Goal: Task Accomplishment & Management: Complete application form

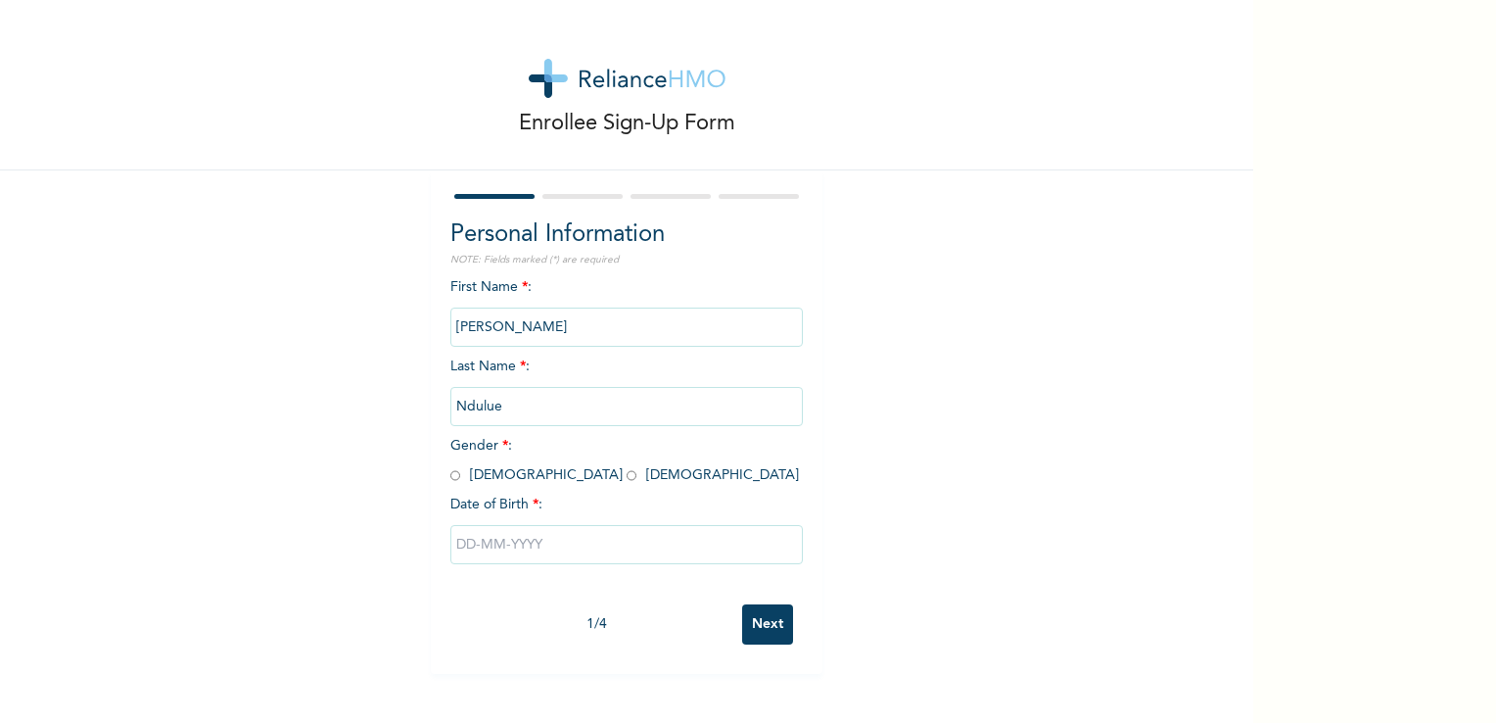
click at [450, 473] on input "radio" at bounding box center [455, 475] width 10 height 19
radio input "true"
click at [576, 557] on input "text" at bounding box center [626, 544] width 353 height 39
select select "7"
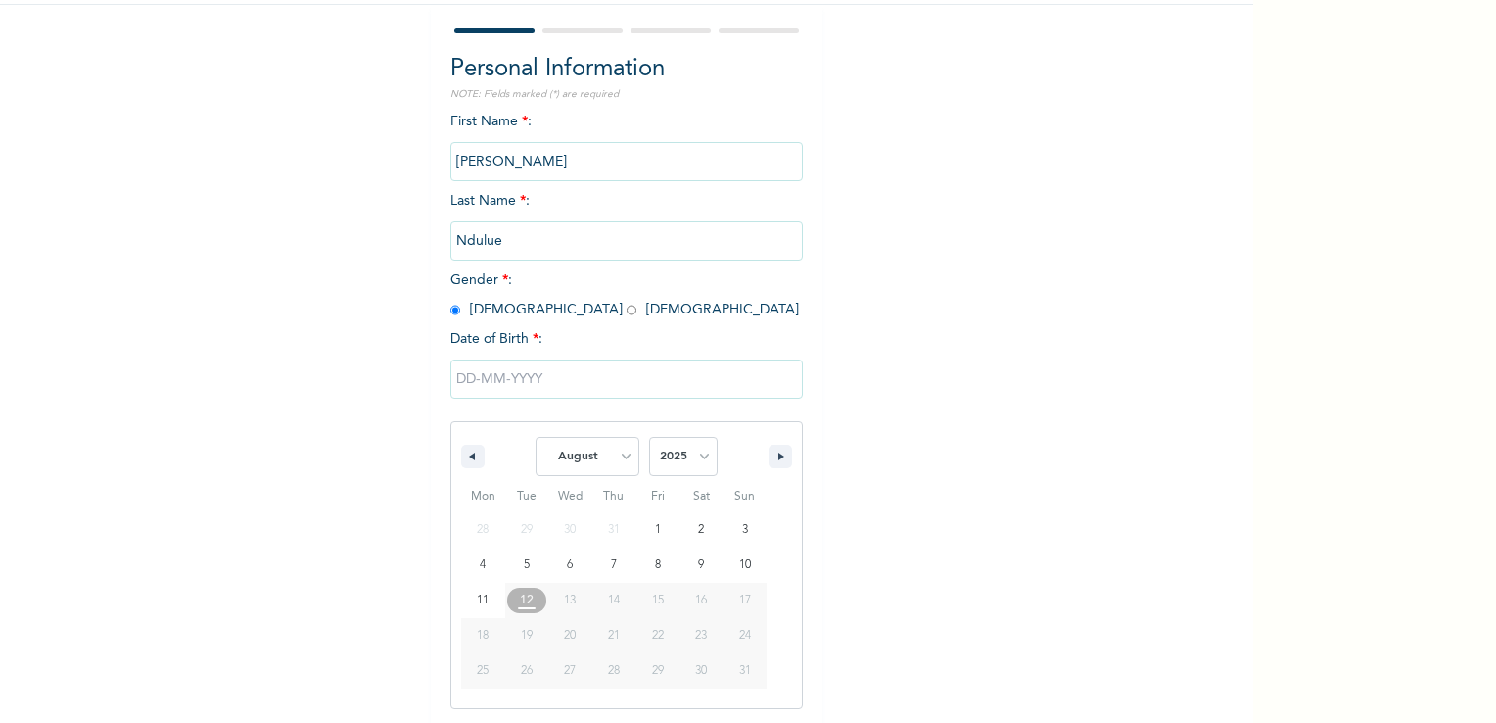
scroll to position [166, 0]
click at [678, 456] on select "2025 2024 2023 2022 2021 2020 2019 2018 2017 2016 2015 2014 2013 2012 2011 2010…" at bounding box center [683, 455] width 69 height 39
select select "1997"
click at [649, 436] on select "2025 2024 2023 2022 2021 2020 2019 2018 2017 2016 2015 2014 2013 2012 2011 2010…" at bounding box center [683, 455] width 69 height 39
click at [595, 458] on select "January February March April May June July August September October November De…" at bounding box center [588, 455] width 104 height 39
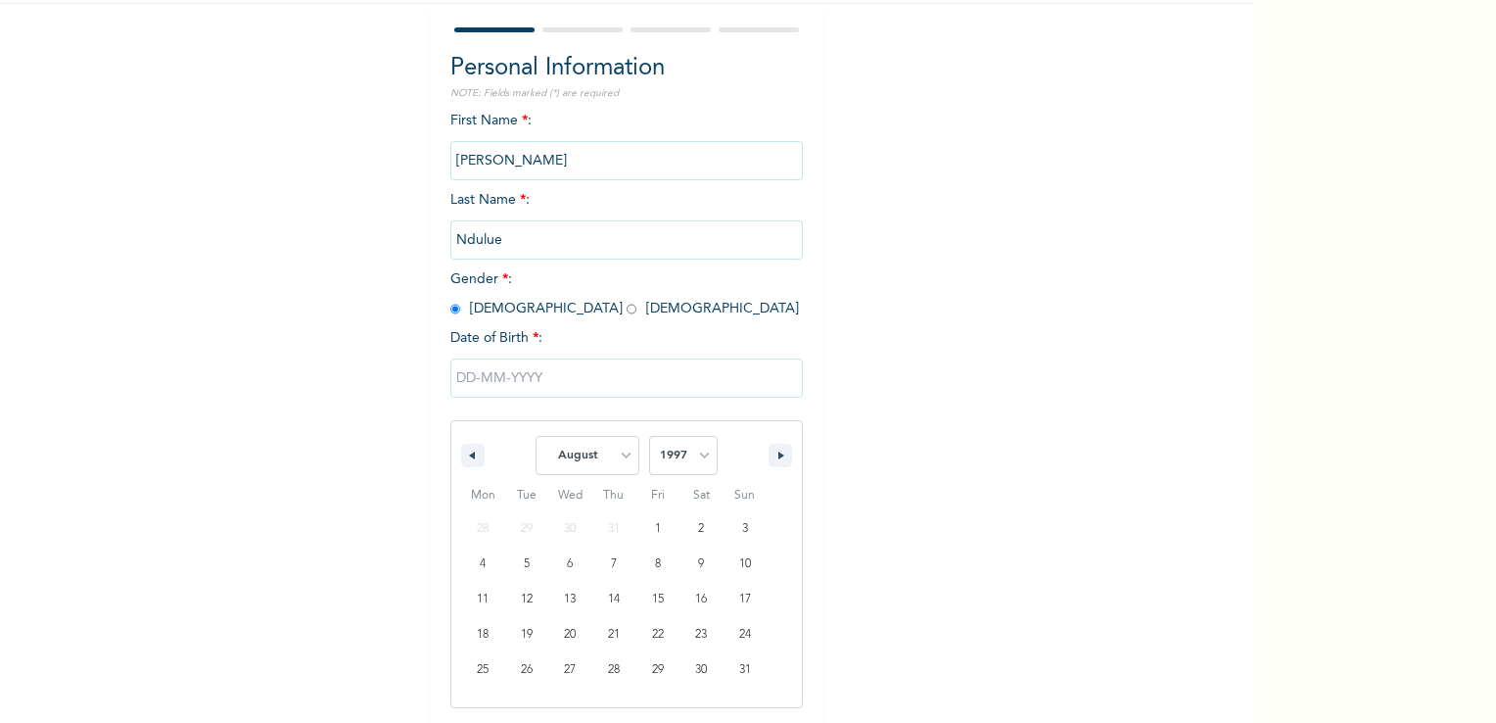
select select "0"
click at [536, 436] on select "January February March April May June July August September October November De…" at bounding box center [588, 455] width 104 height 39
type input "[DATE]"
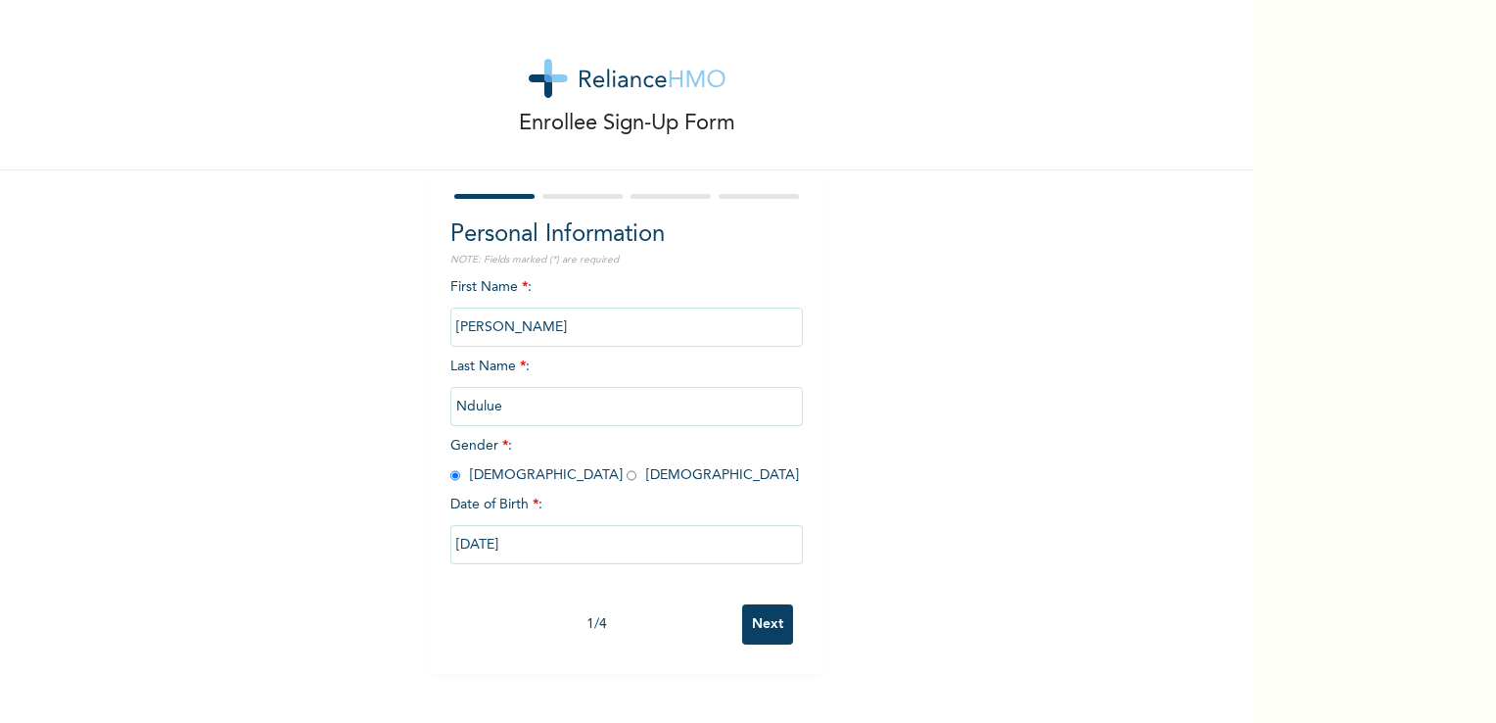
scroll to position [0, 0]
click at [756, 625] on input "Next" at bounding box center [767, 624] width 51 height 40
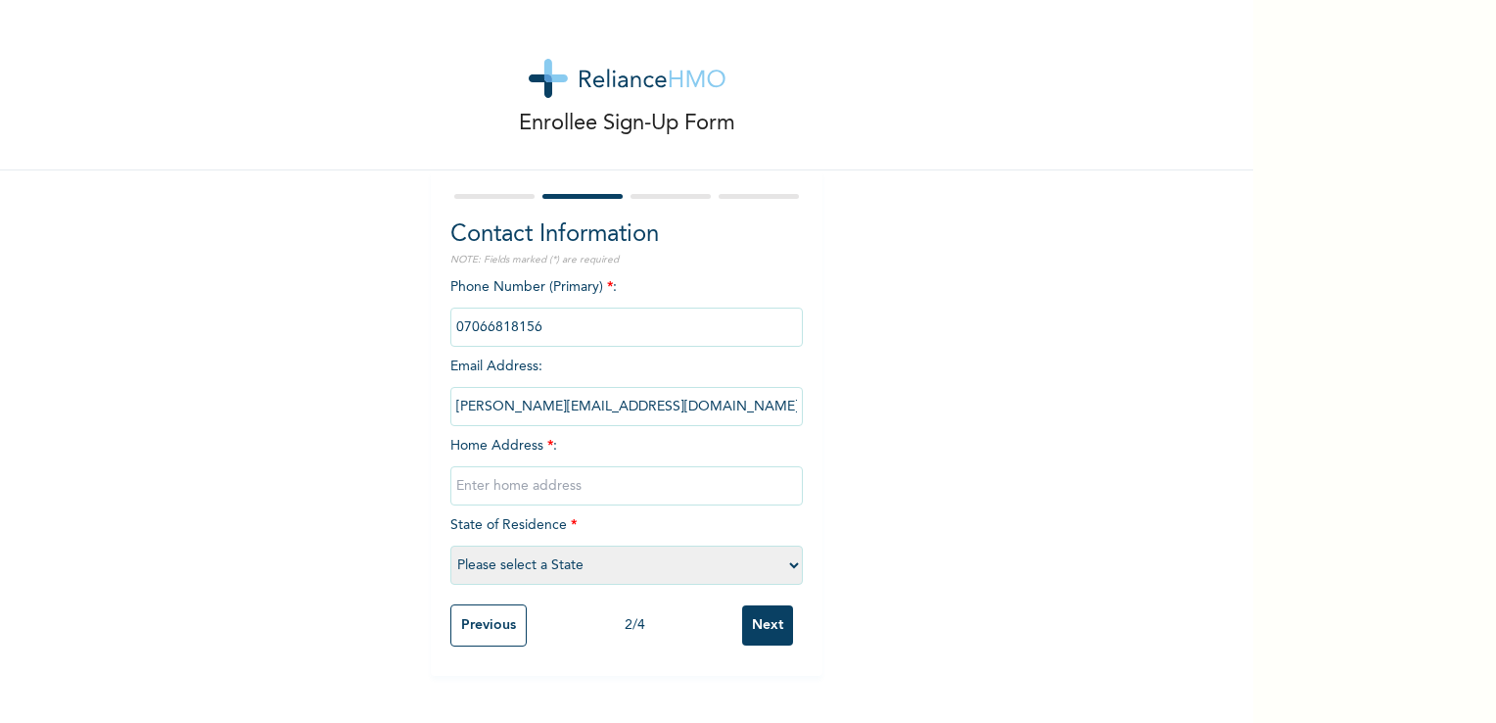
click at [591, 488] on input "text" at bounding box center [626, 485] width 353 height 39
type input "!"
type input "1 Princewell close, Orile Iganmu"
click at [685, 560] on select "Please select a State [PERSON_NAME] (FCT) [PERSON_NAME] Ibom [GEOGRAPHIC_DATA] …" at bounding box center [626, 564] width 353 height 39
select select "25"
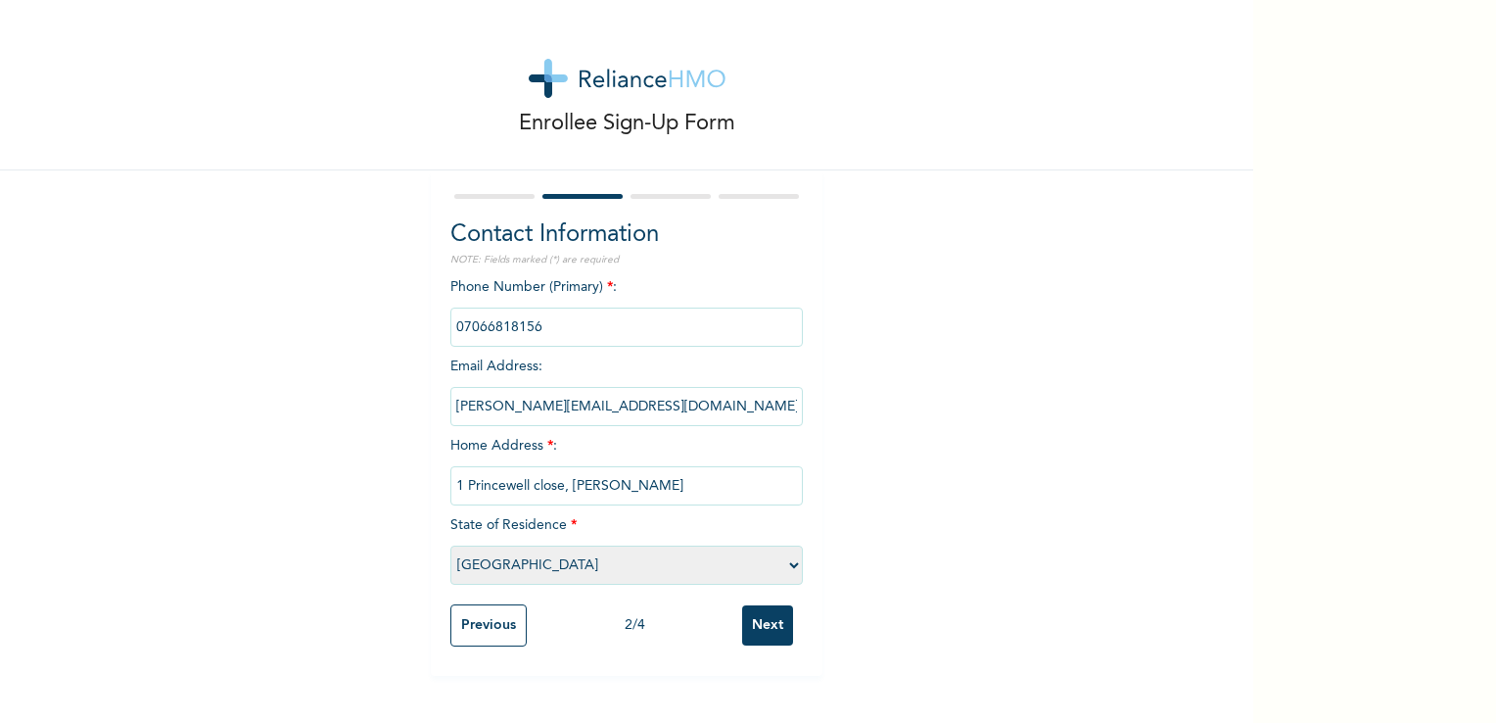
click at [450, 545] on select "Please select a State [PERSON_NAME] (FCT) [PERSON_NAME] Ibom [GEOGRAPHIC_DATA] …" at bounding box center [626, 564] width 353 height 39
click at [759, 623] on input "Next" at bounding box center [767, 625] width 51 height 40
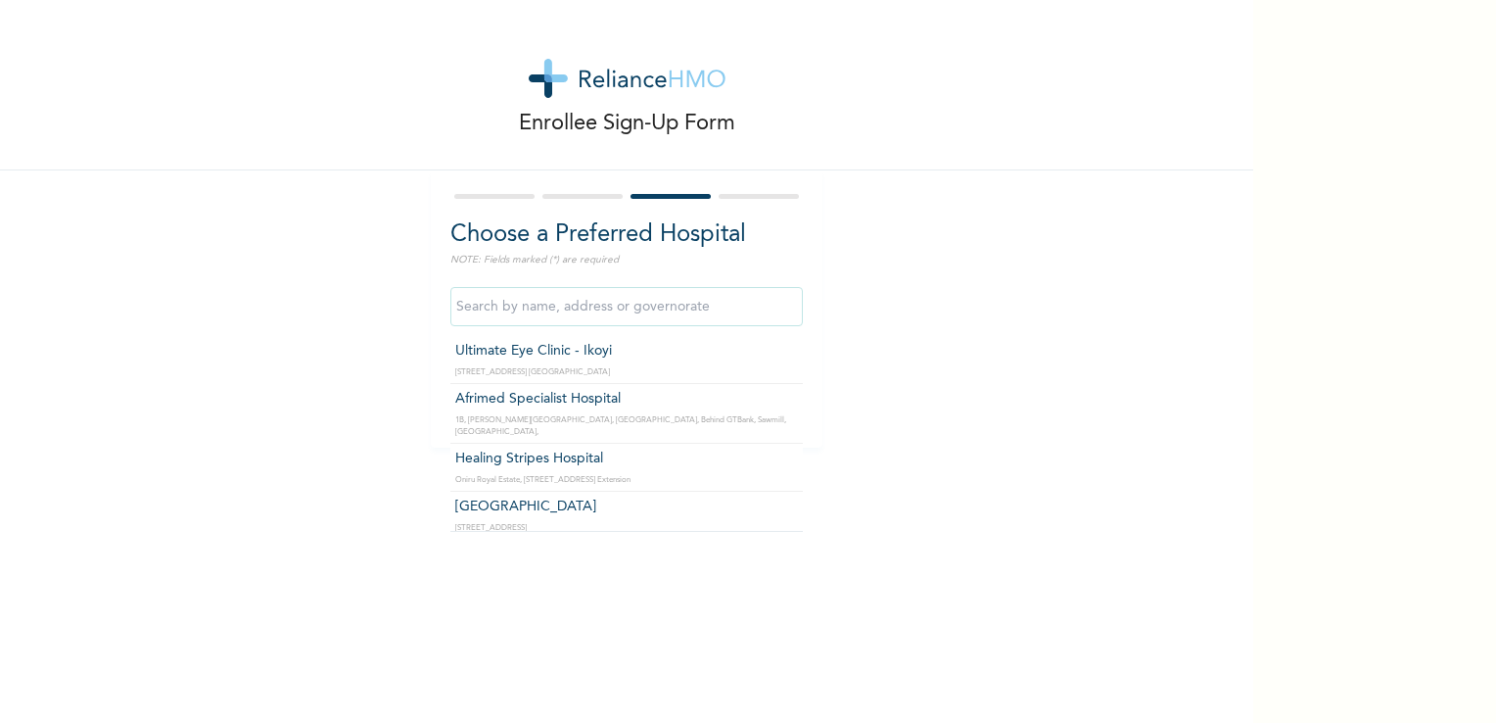
click at [649, 313] on input "text" at bounding box center [626, 306] width 353 height 39
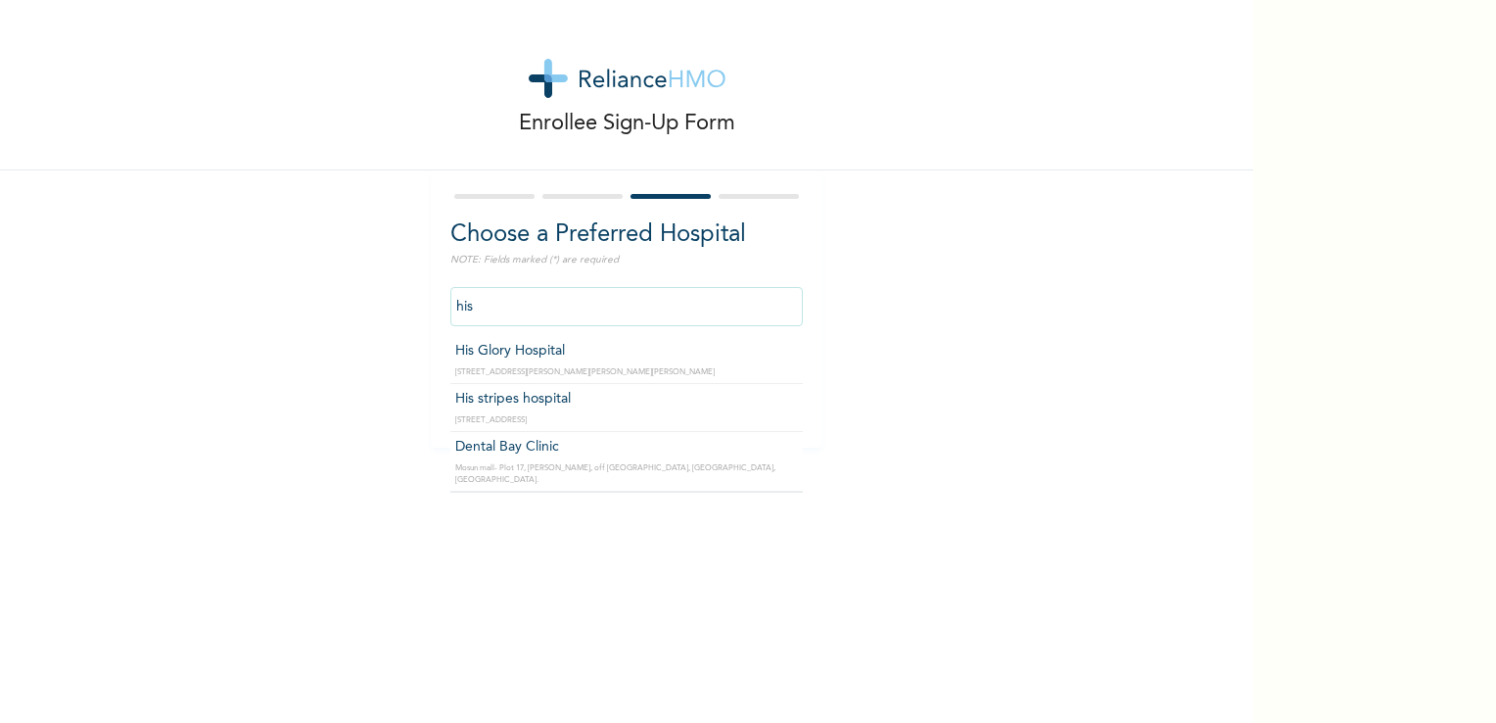
type input "His stripes hospital"
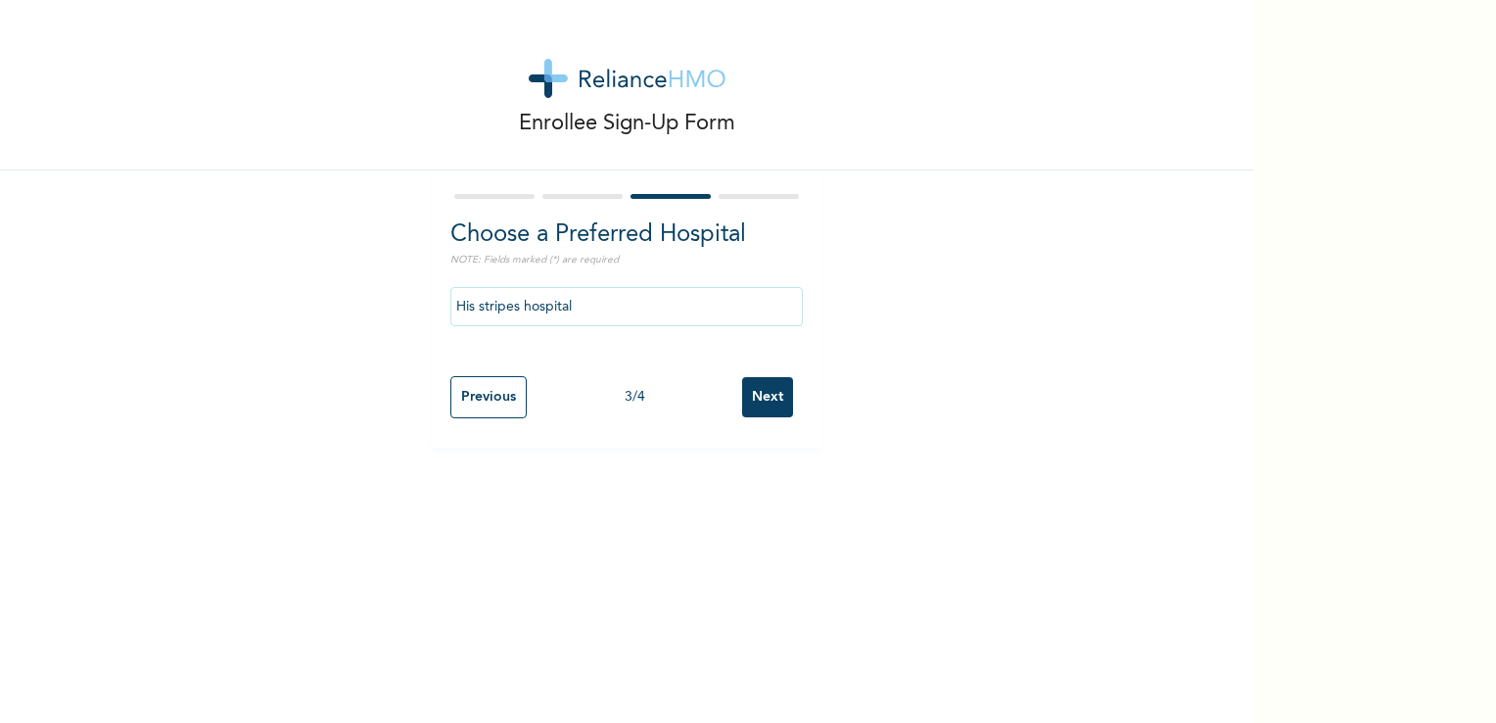
click at [760, 387] on input "Next" at bounding box center [767, 397] width 51 height 40
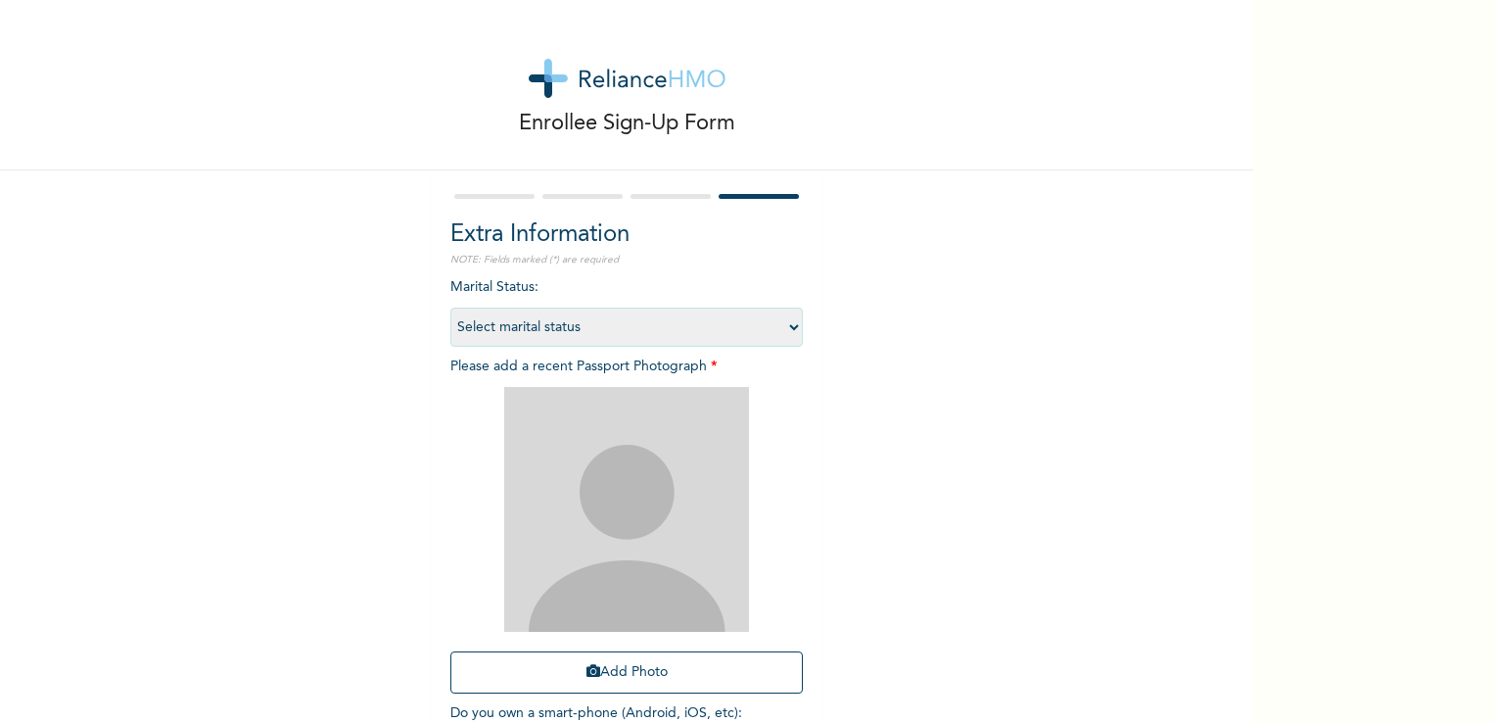
click at [689, 320] on select "Select marital status [DEMOGRAPHIC_DATA] Married [DEMOGRAPHIC_DATA] Widow/[DEMO…" at bounding box center [626, 326] width 353 height 39
select select "1"
click at [450, 307] on select "Select marital status [DEMOGRAPHIC_DATA] Married [DEMOGRAPHIC_DATA] Widow/[DEMO…" at bounding box center [626, 326] width 353 height 39
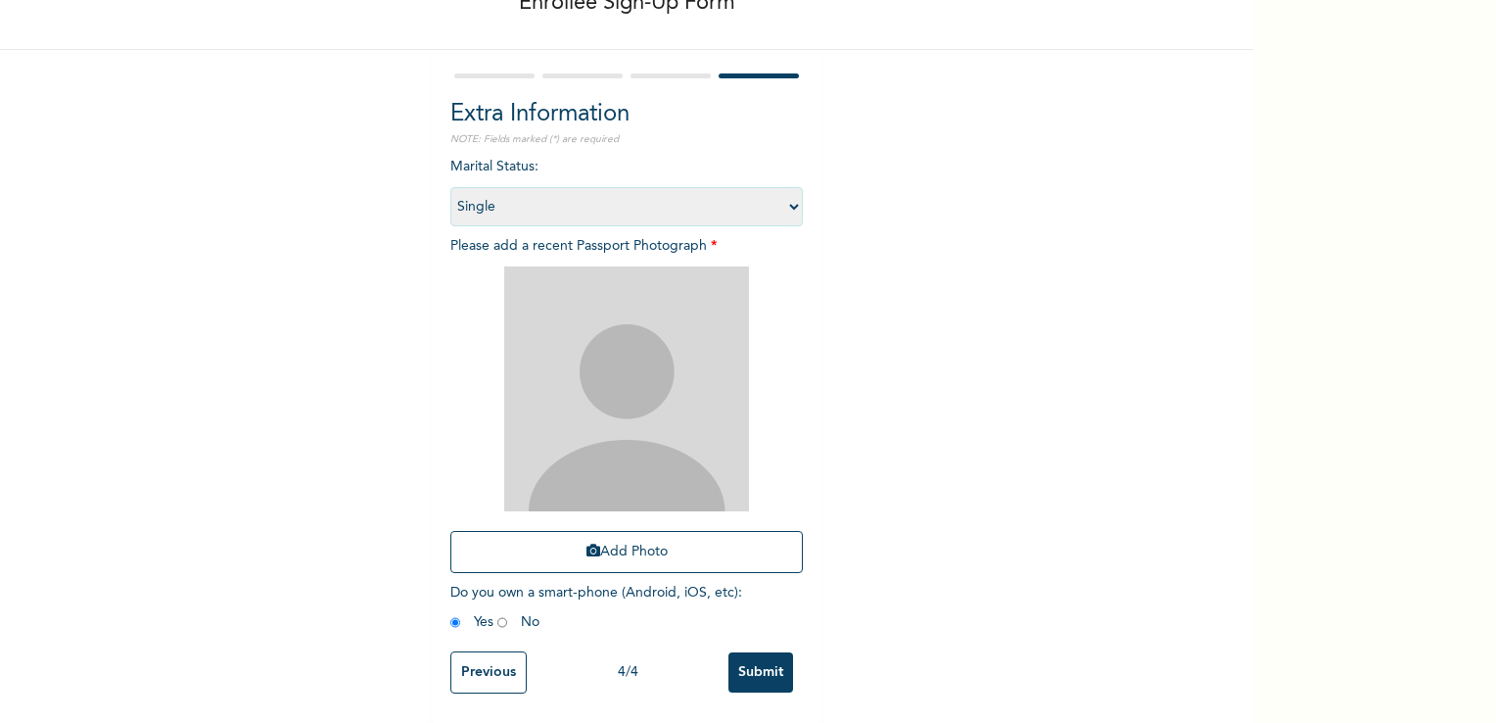
scroll to position [133, 0]
click at [674, 334] on img at bounding box center [626, 388] width 245 height 245
click at [646, 533] on button "Add Photo" at bounding box center [626, 552] width 353 height 42
click at [767, 653] on input "Submit" at bounding box center [761, 672] width 65 height 40
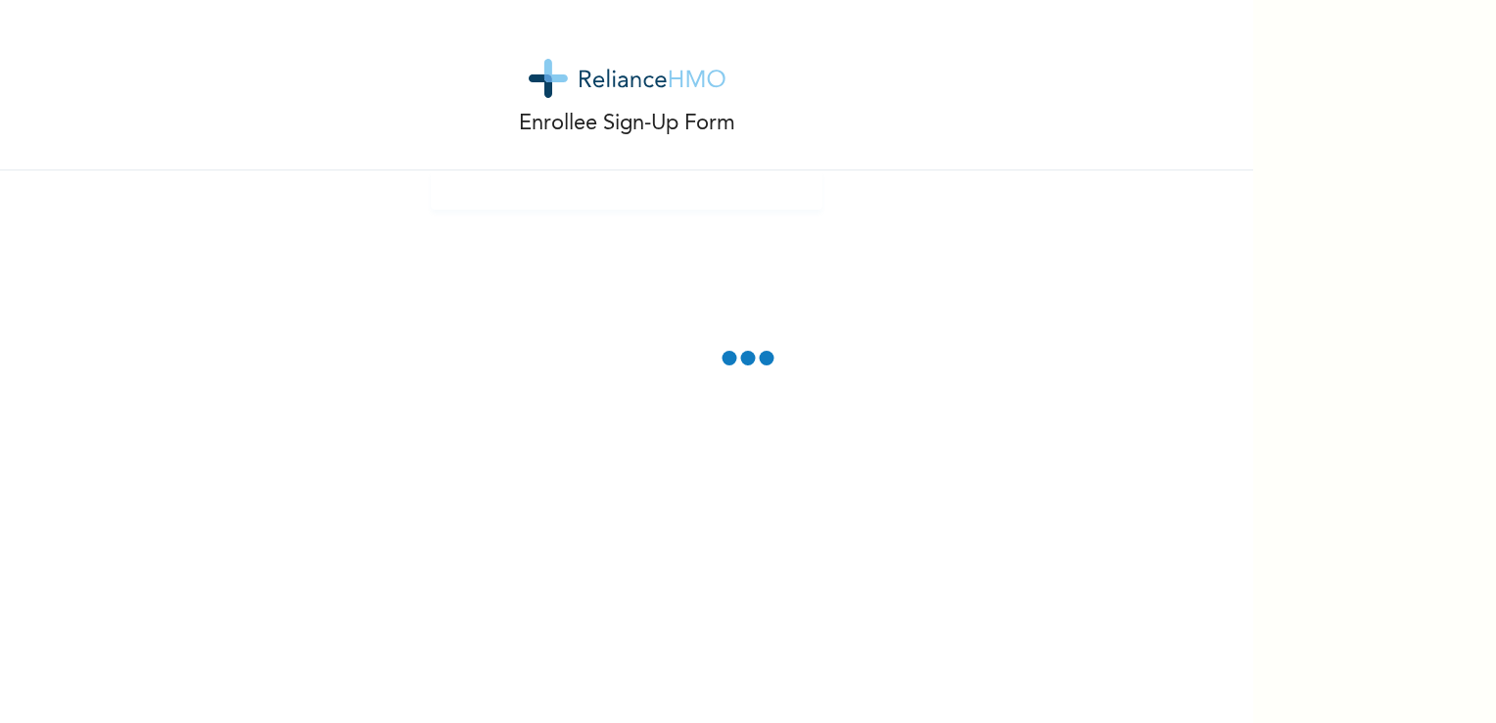
scroll to position [0, 0]
click at [970, 189] on div "Enrollee Sign-Up Form" at bounding box center [626, 105] width 1253 height 210
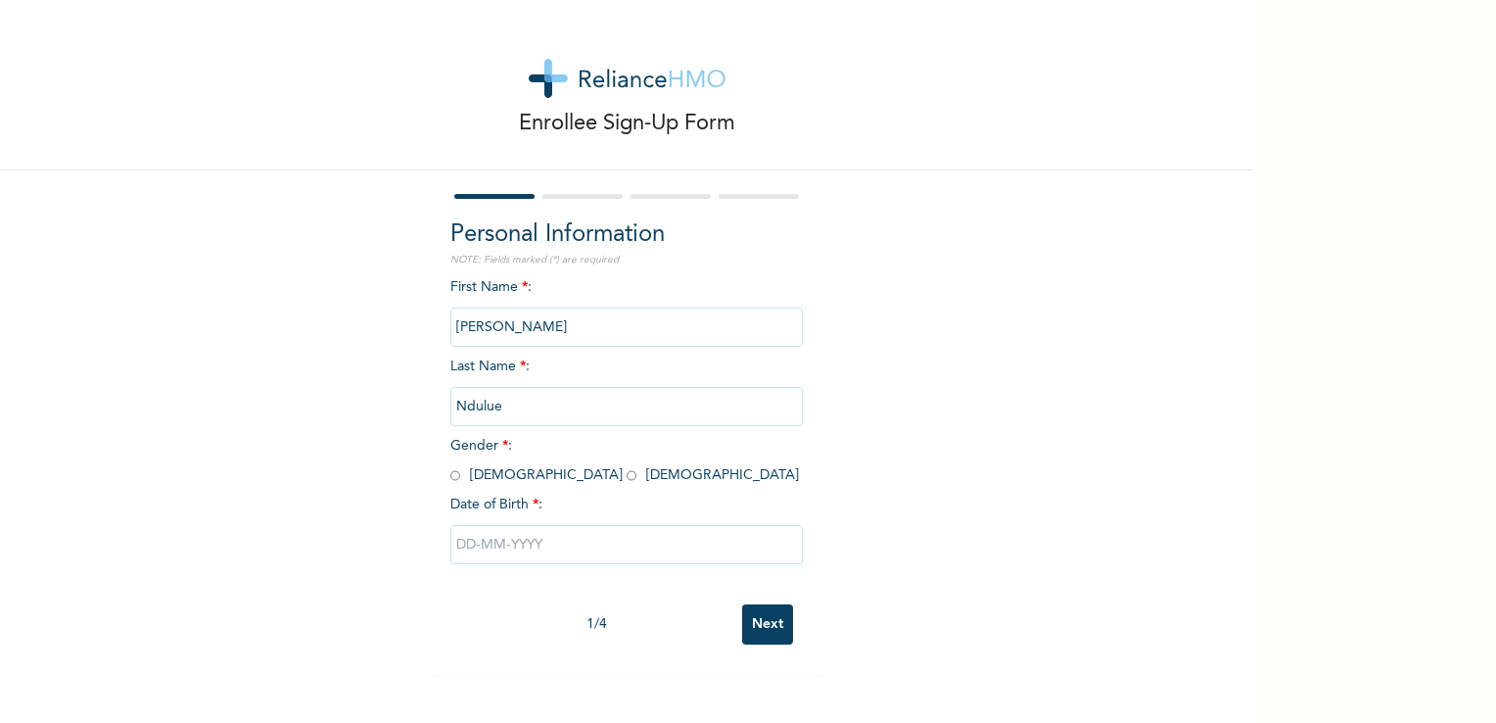
click at [450, 477] on input "radio" at bounding box center [455, 475] width 10 height 19
radio input "true"
click at [544, 544] on input "text" at bounding box center [626, 544] width 353 height 39
select select "7"
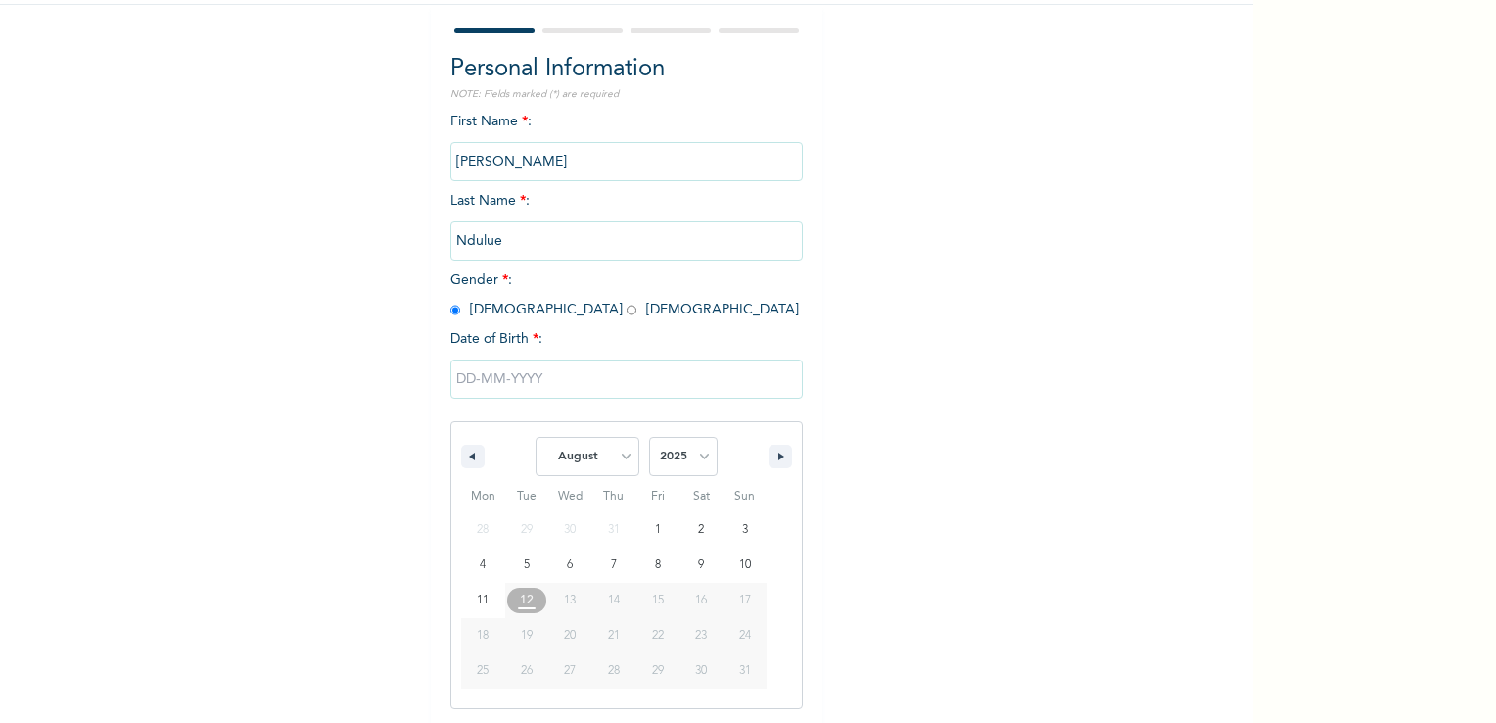
scroll to position [166, 0]
click at [678, 462] on select "2025 2024 2023 2022 2021 2020 2019 2018 2017 2016 2015 2014 2013 2012 2011 2010…" at bounding box center [683, 455] width 69 height 39
select select "1997"
click at [649, 436] on select "2025 2024 2023 2022 2021 2020 2019 2018 2017 2016 2015 2014 2013 2012 2011 2010…" at bounding box center [683, 455] width 69 height 39
click at [612, 445] on select "January February March April May June July August September October November De…" at bounding box center [588, 455] width 104 height 39
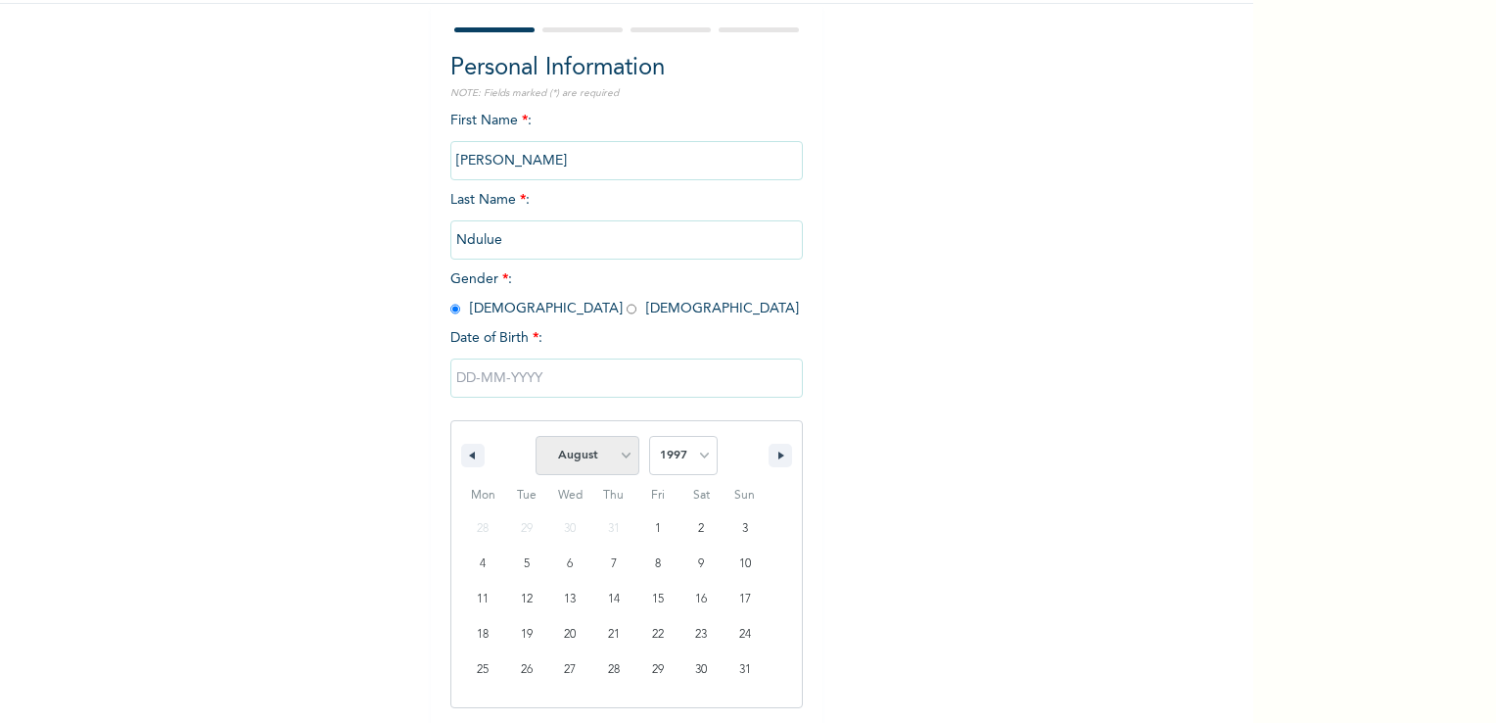
select select "0"
click at [536, 436] on select "January February March April May June July August September October November De…" at bounding box center [588, 455] width 104 height 39
type input "[DATE]"
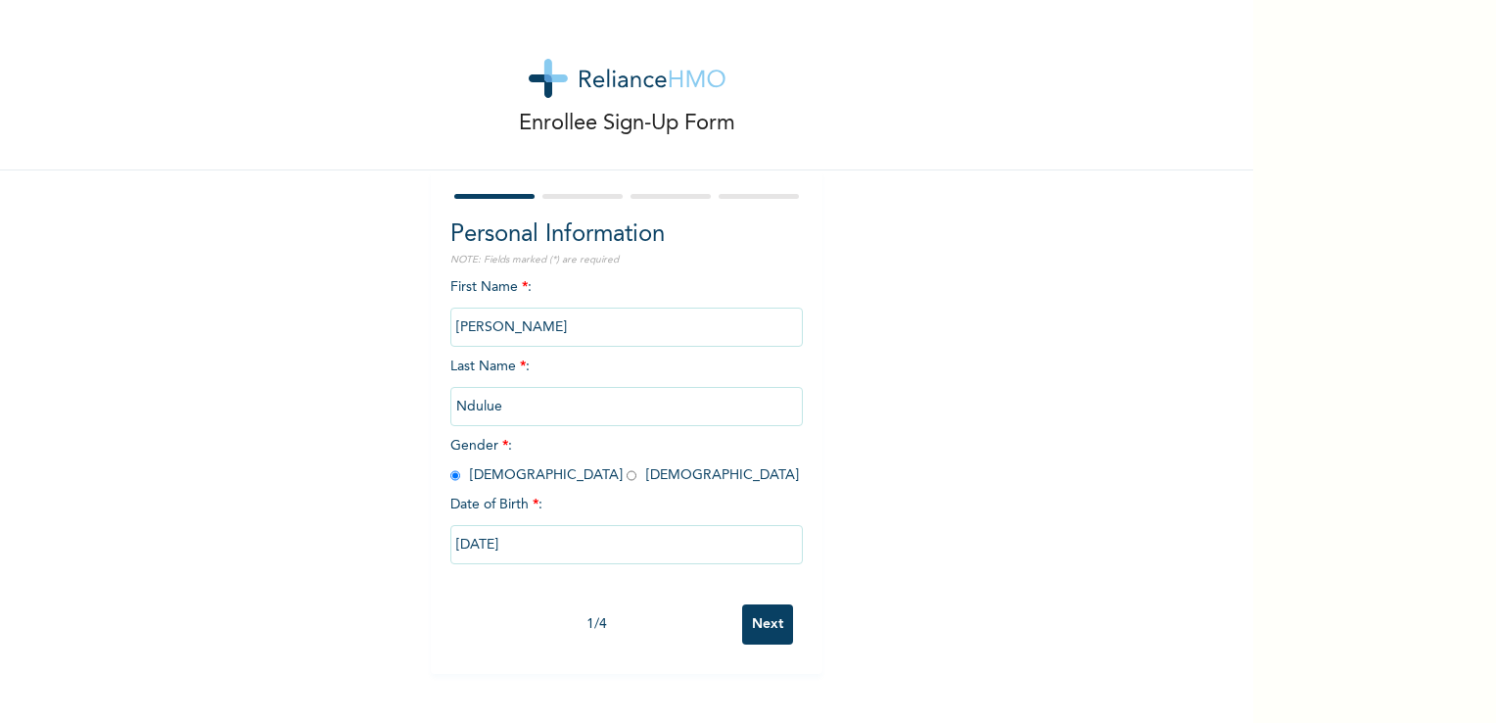
scroll to position [0, 0]
click at [756, 634] on input "Next" at bounding box center [767, 624] width 51 height 40
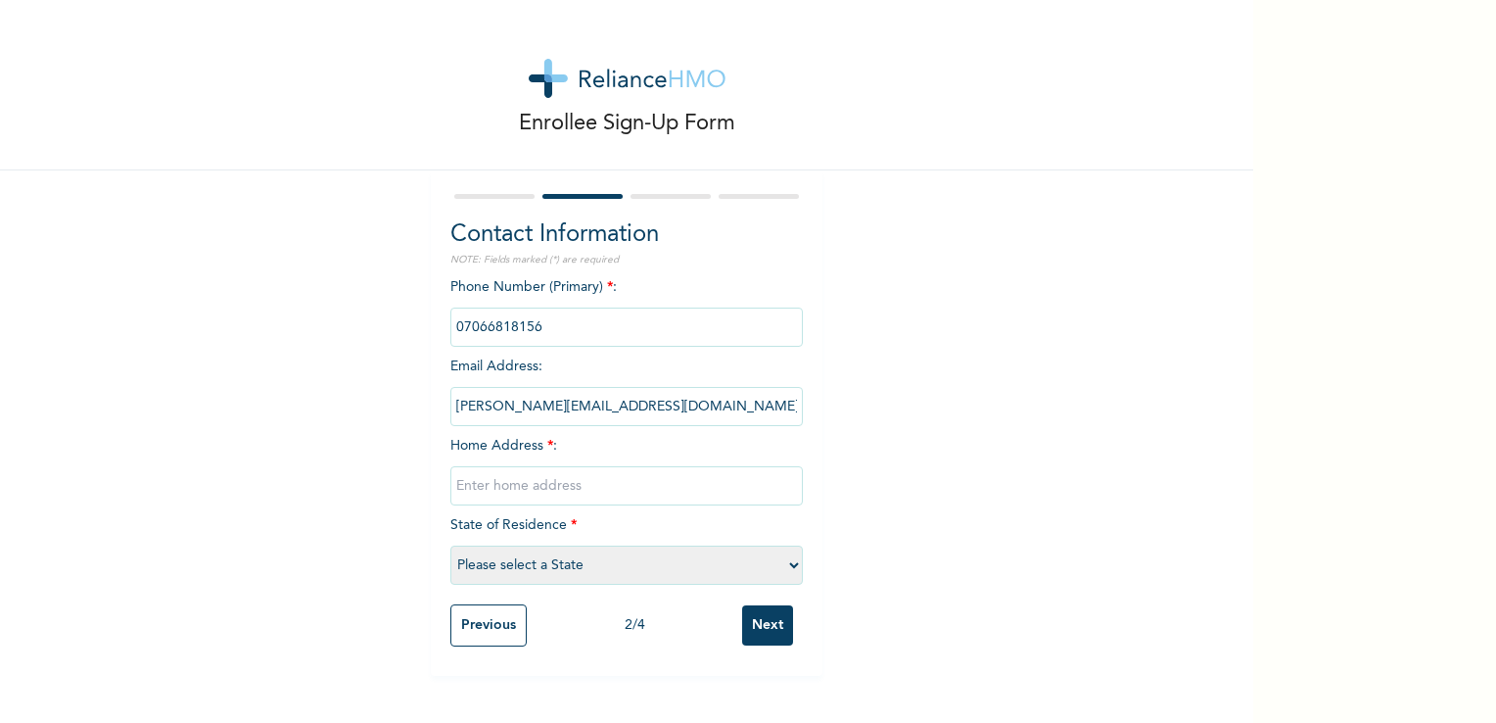
click at [580, 486] on input "text" at bounding box center [626, 485] width 353 height 39
type input "!"
click at [631, 486] on input "1 princewell close, orile" at bounding box center [626, 485] width 353 height 39
type input "1 princewell close, orile iganmu"
click at [683, 554] on select "Please select a State [PERSON_NAME] (FCT) [PERSON_NAME] Ibom [GEOGRAPHIC_DATA] …" at bounding box center [626, 564] width 353 height 39
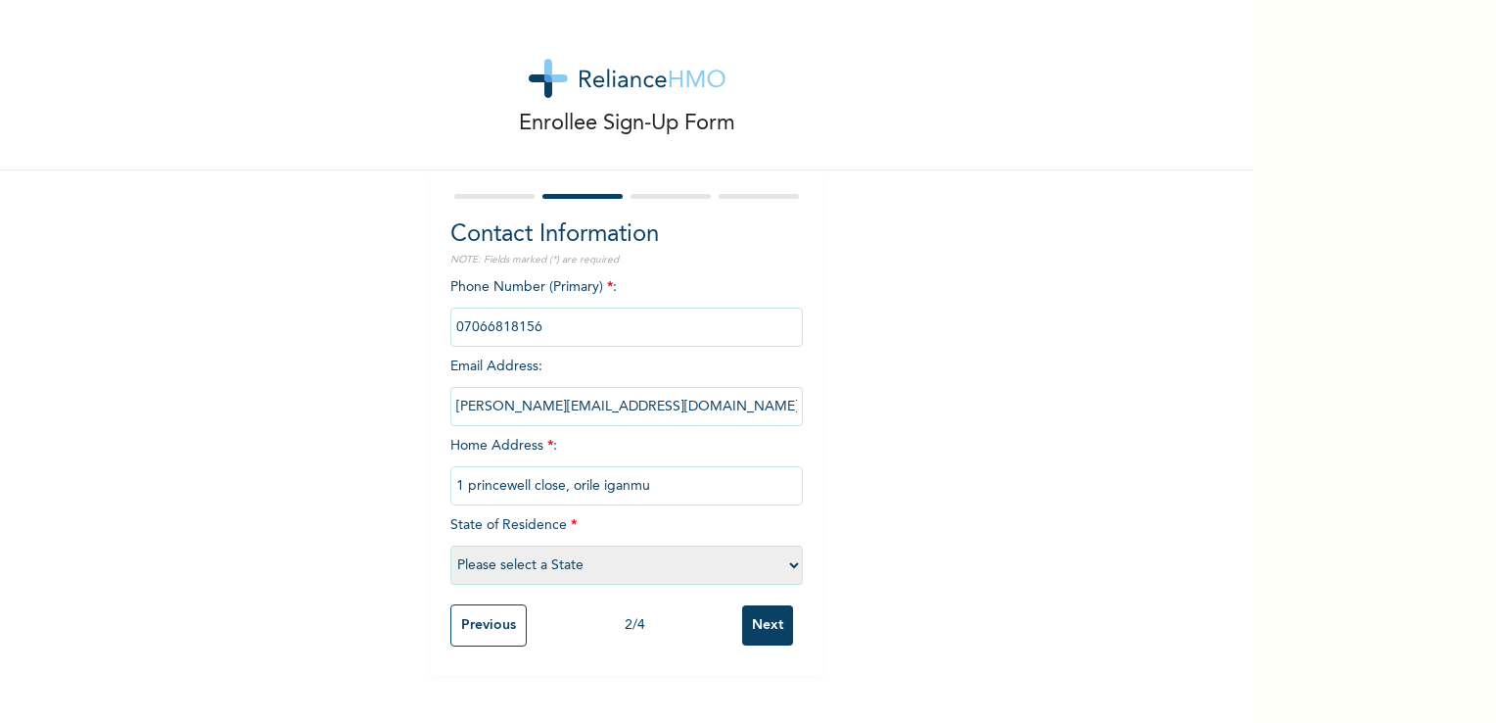
select select "25"
click at [450, 545] on select "Please select a State [PERSON_NAME] (FCT) [PERSON_NAME] Ibom [GEOGRAPHIC_DATA] …" at bounding box center [626, 564] width 353 height 39
click at [771, 611] on input "Next" at bounding box center [767, 625] width 51 height 40
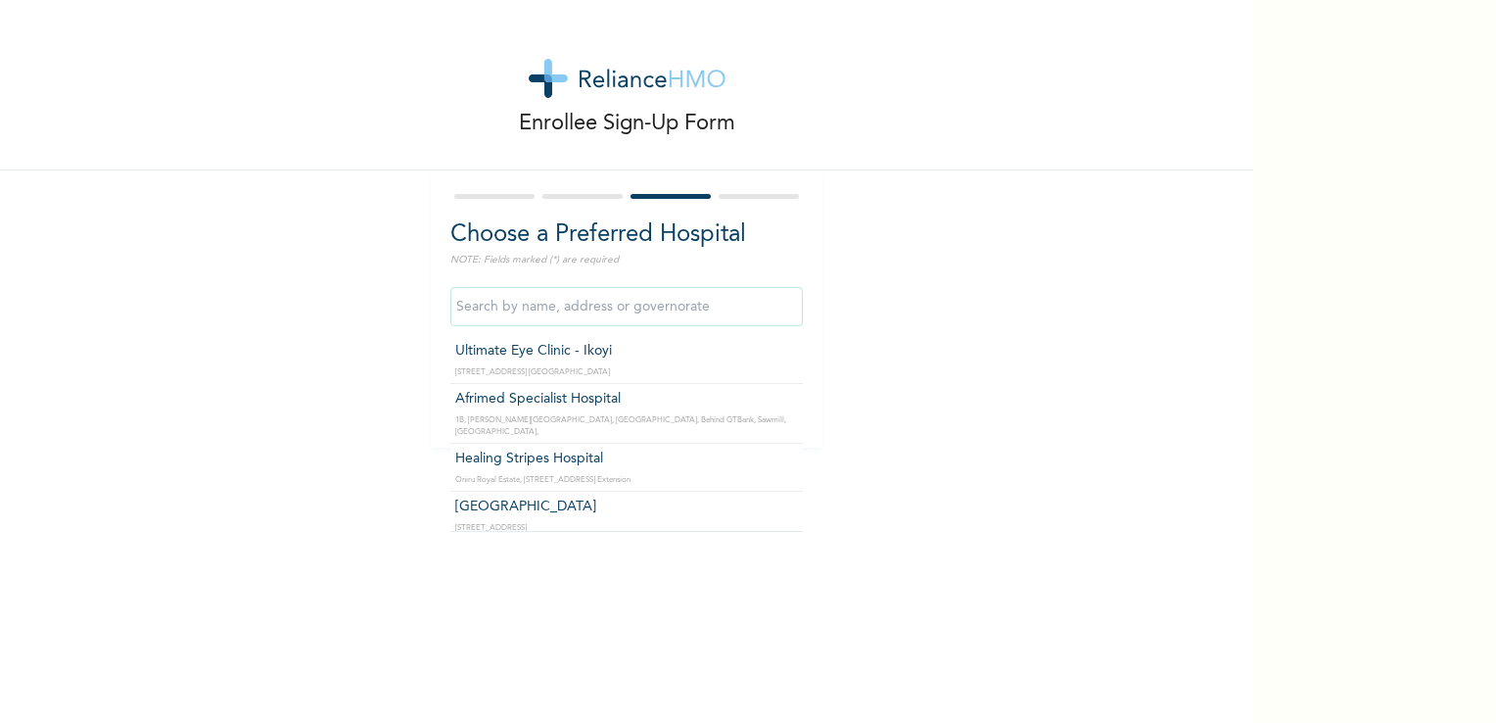
click at [653, 307] on input "text" at bounding box center [626, 306] width 353 height 39
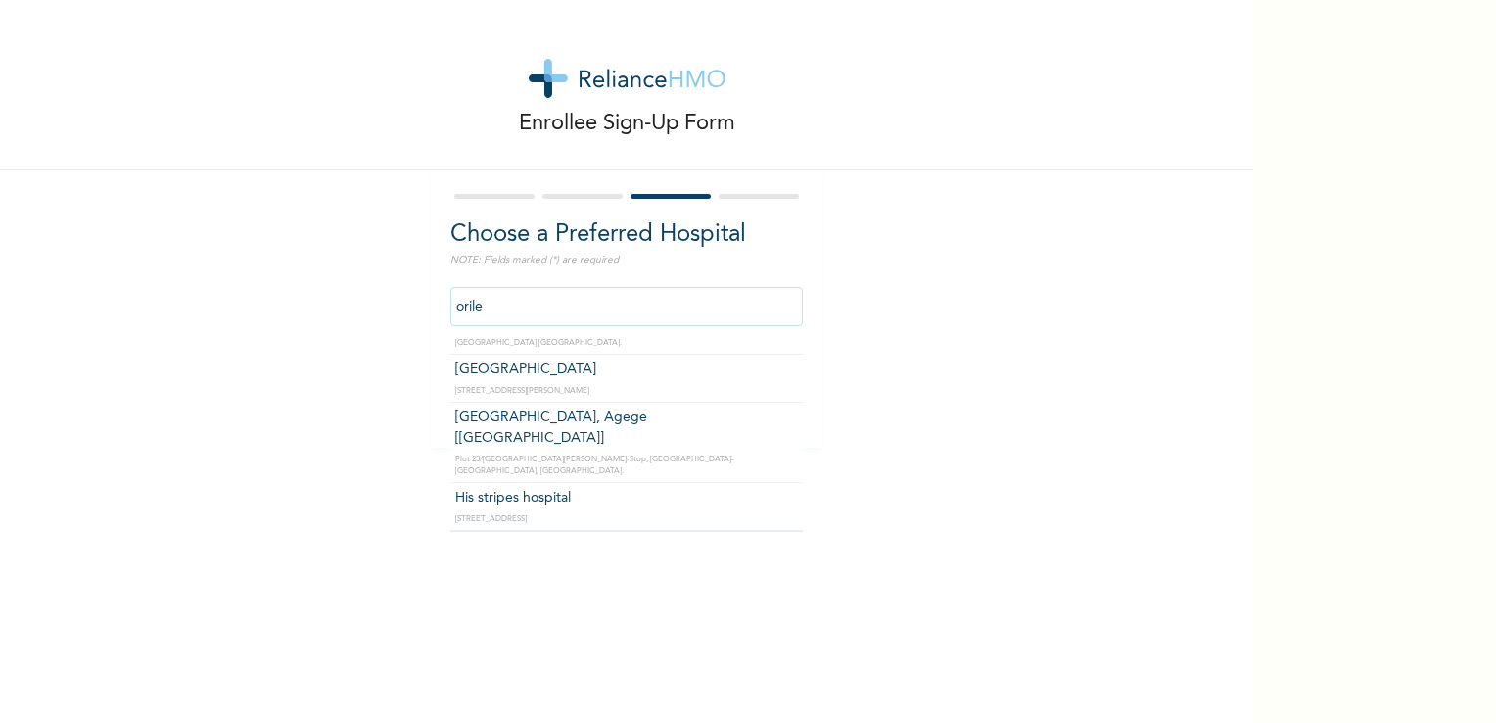
scroll to position [219, 0]
type input "His stripes hospital"
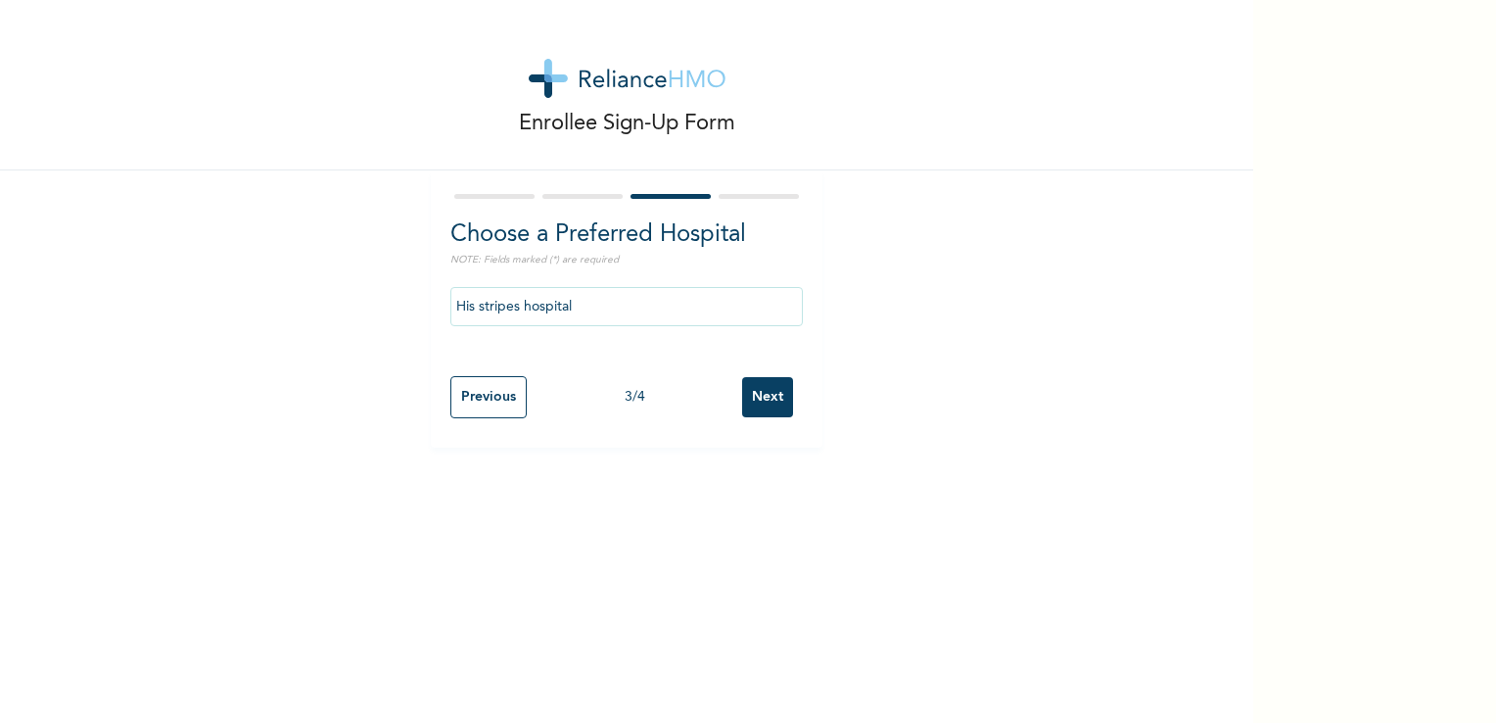
click at [764, 395] on input "Next" at bounding box center [767, 397] width 51 height 40
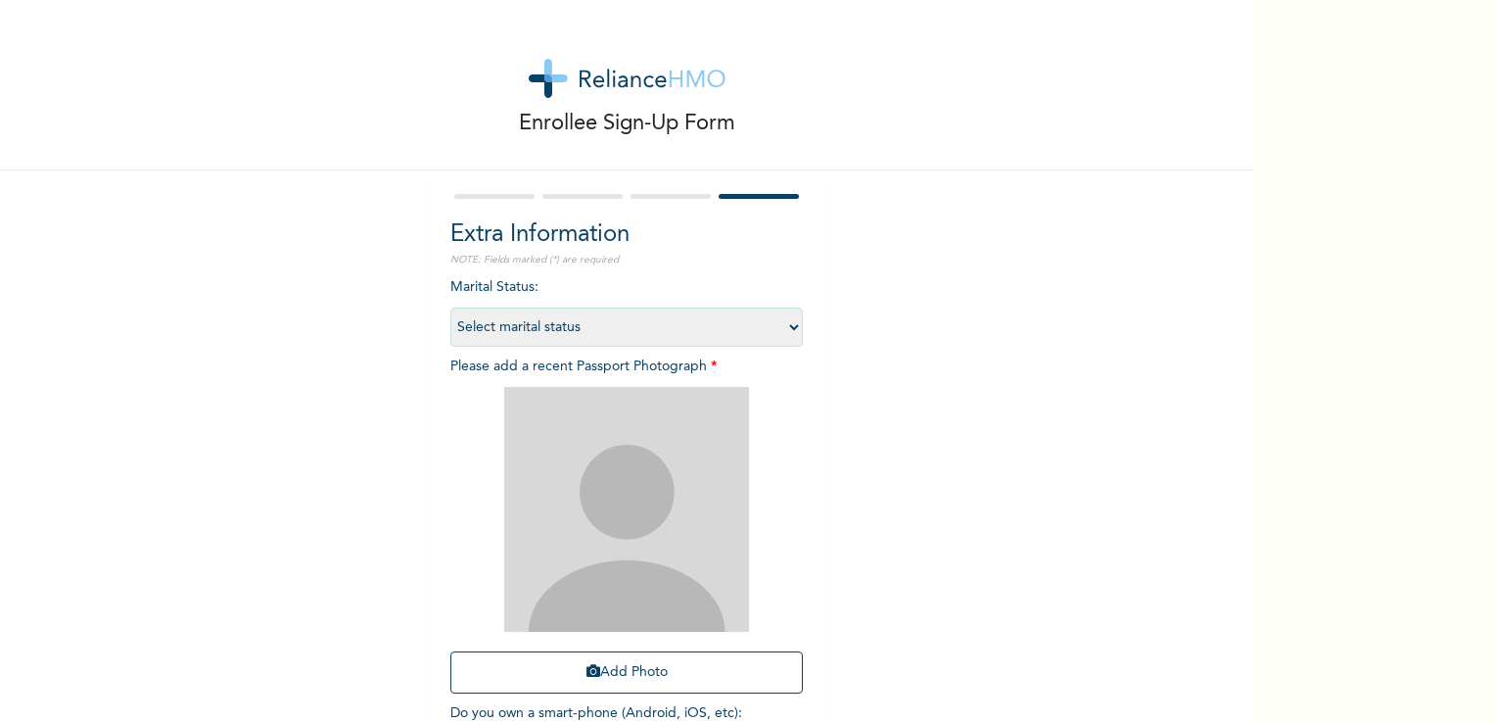
click at [700, 332] on select "Select marital status [DEMOGRAPHIC_DATA] Married [DEMOGRAPHIC_DATA] Widow/[DEMO…" at bounding box center [626, 326] width 353 height 39
select select "1"
click at [450, 307] on select "Select marital status [DEMOGRAPHIC_DATA] Married [DEMOGRAPHIC_DATA] Widow/[DEMO…" at bounding box center [626, 326] width 353 height 39
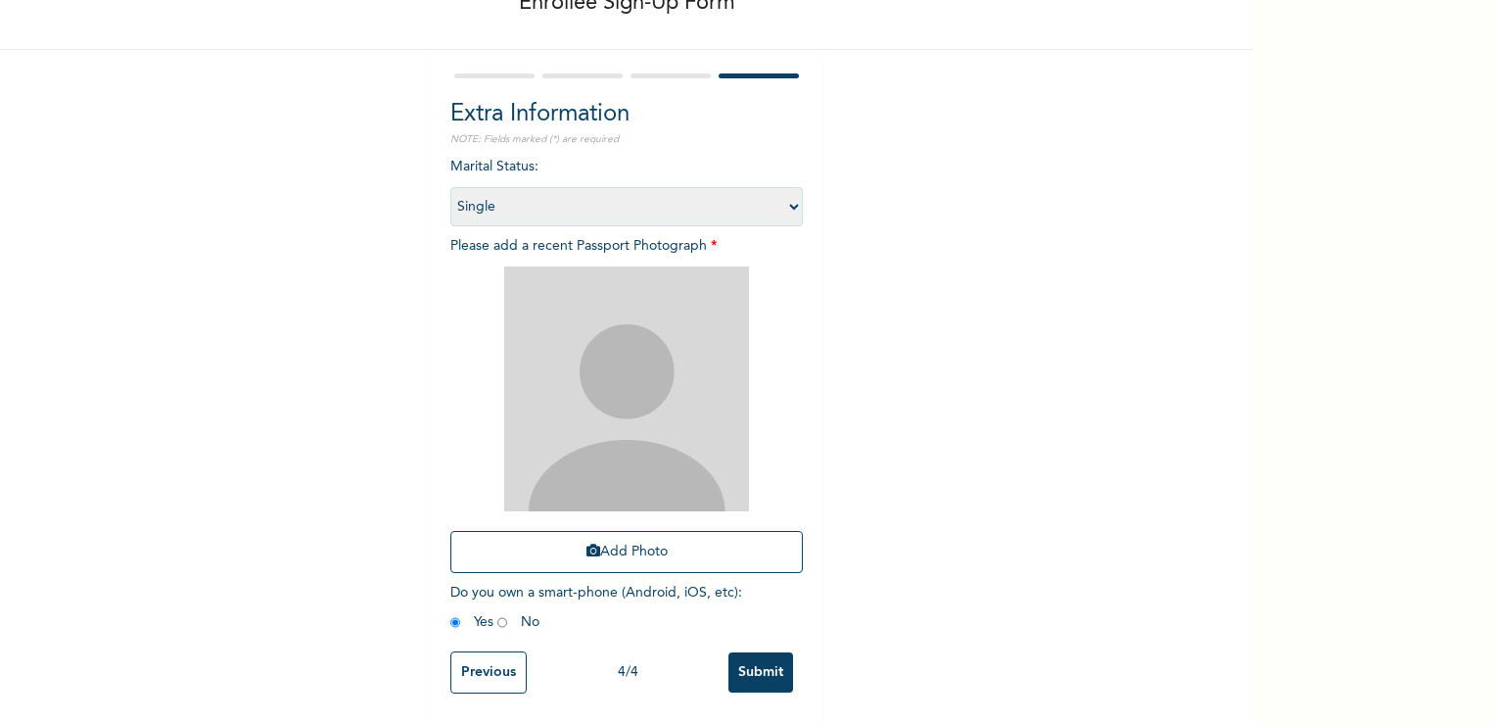
scroll to position [133, 0]
click at [705, 371] on img at bounding box center [626, 388] width 245 height 245
click at [642, 546] on button "Add Photo" at bounding box center [626, 552] width 353 height 42
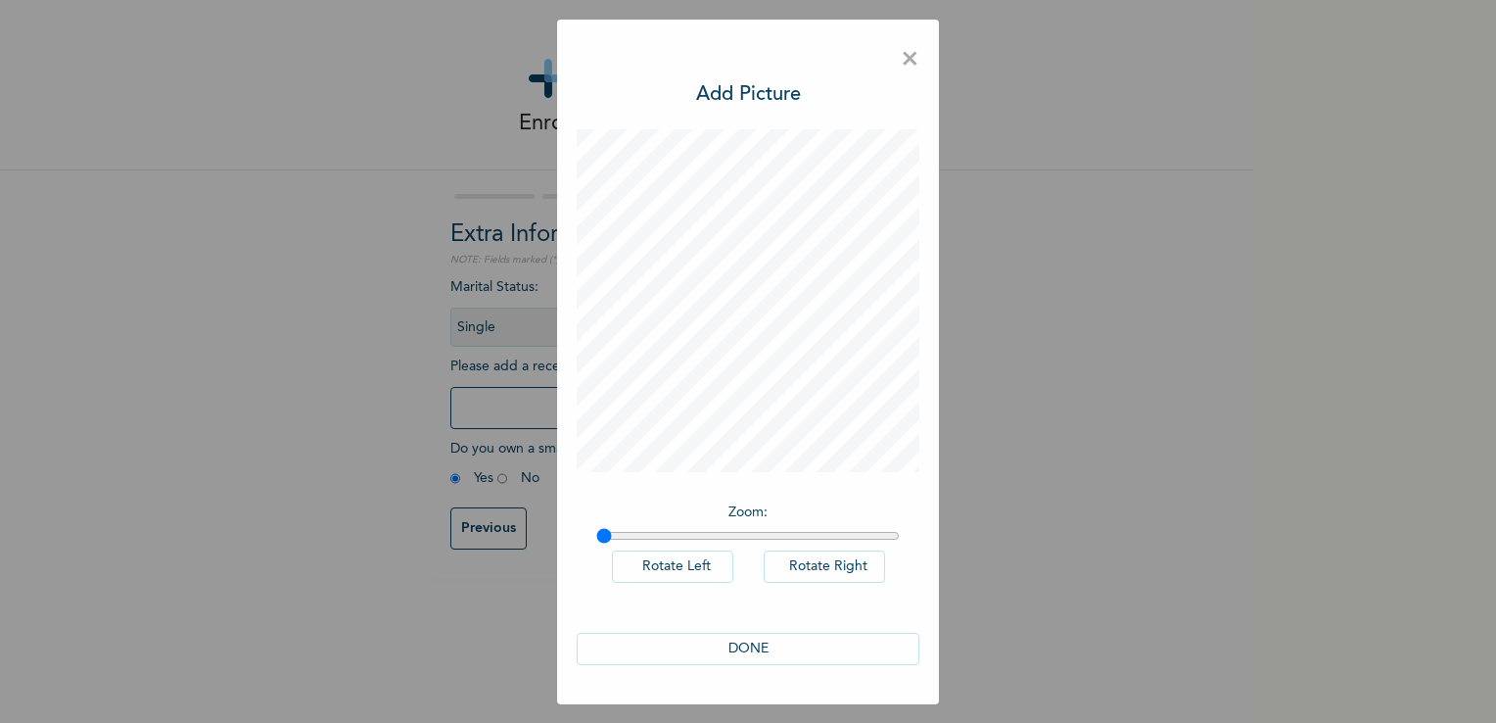
click at [766, 642] on button "DONE" at bounding box center [748, 649] width 343 height 32
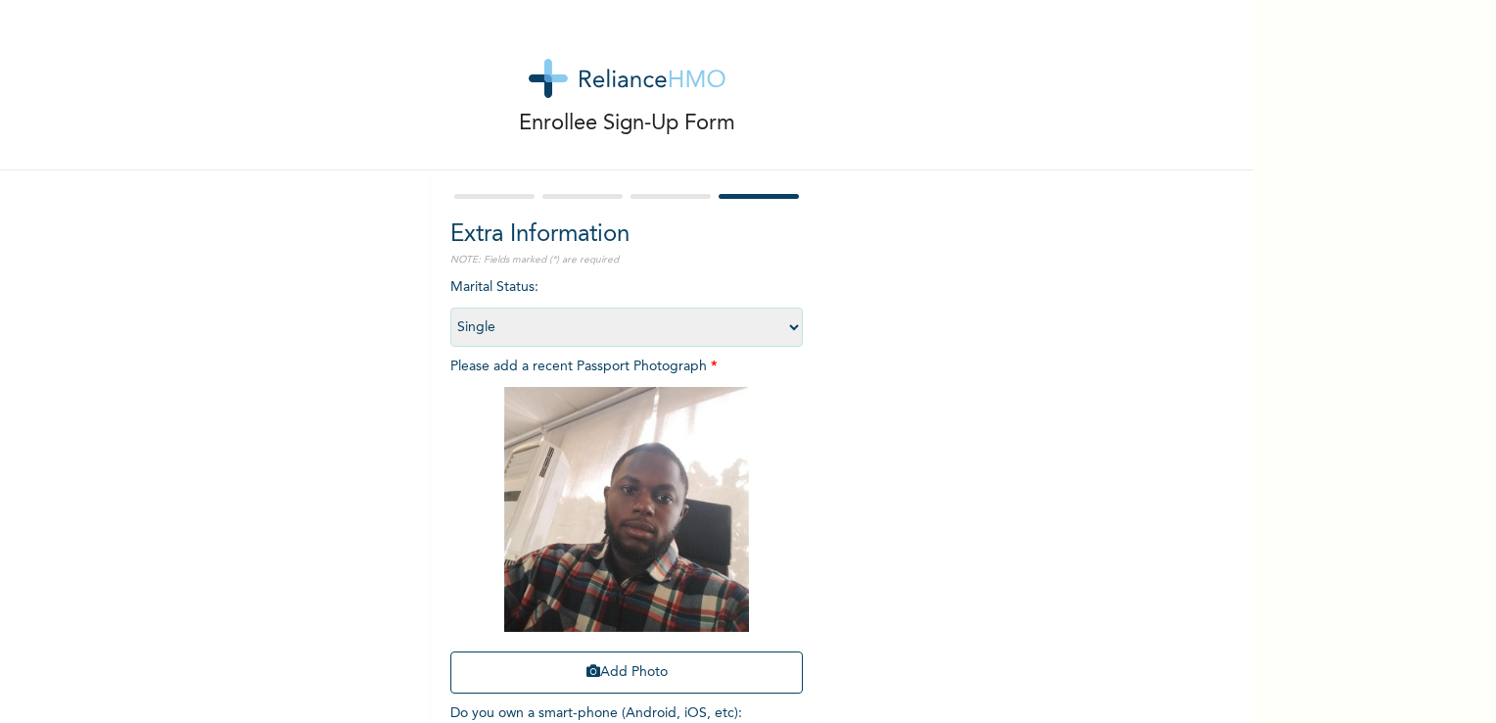
scroll to position [133, 0]
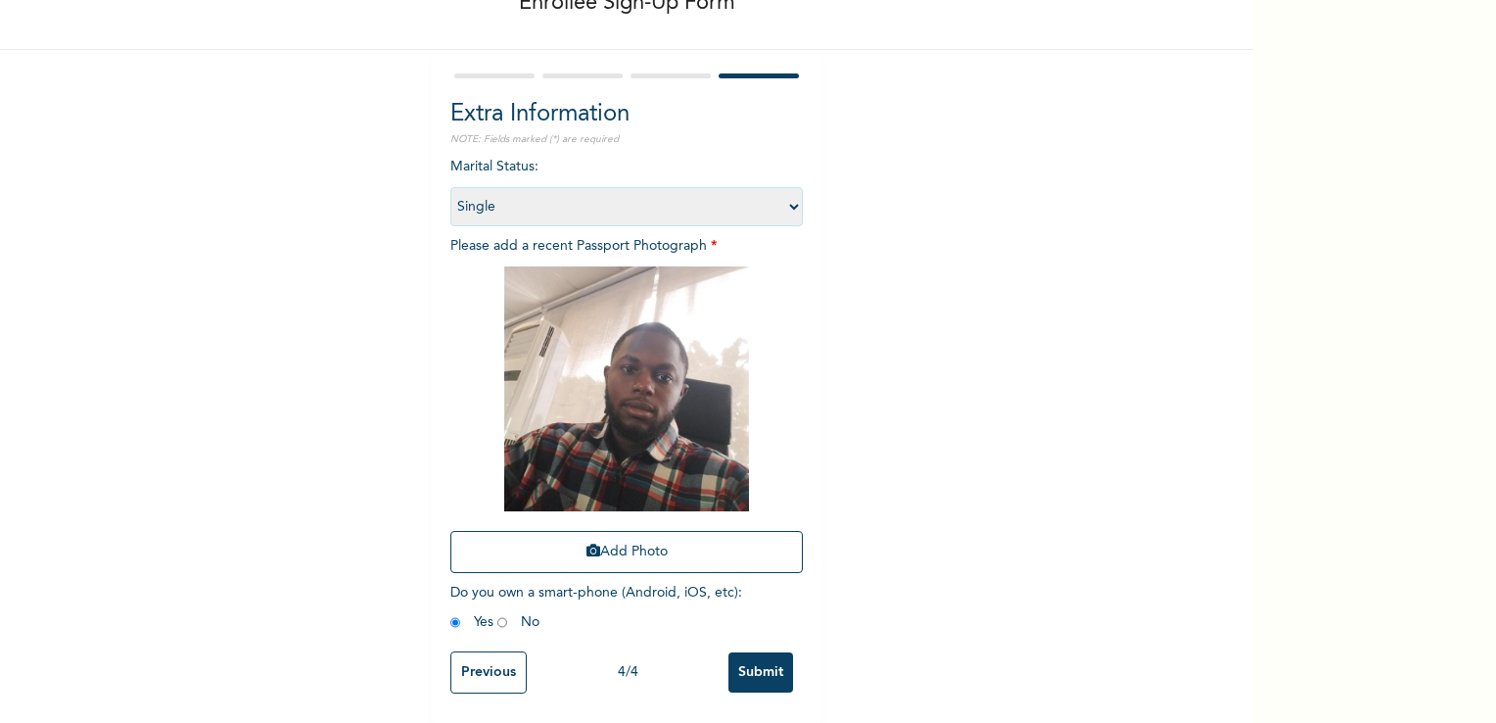
click at [766, 653] on input "Submit" at bounding box center [761, 672] width 65 height 40
